Goal: Find specific page/section: Find specific page/section

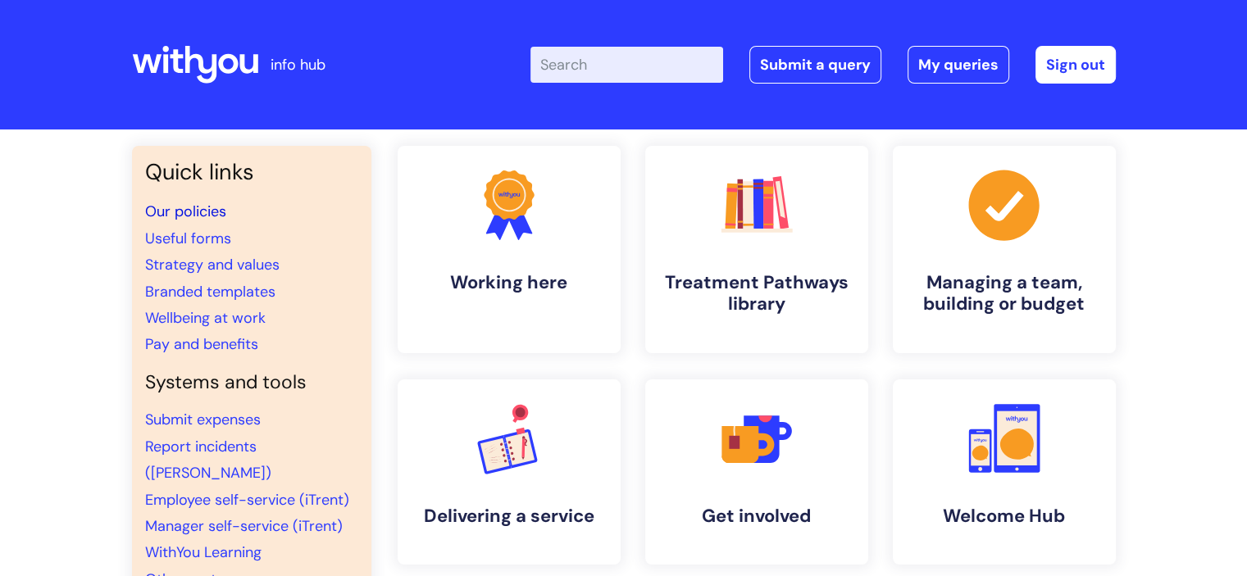
click at [153, 207] on link "Our policies" at bounding box center [185, 212] width 81 height 20
